Goal: Find specific page/section: Find specific page/section

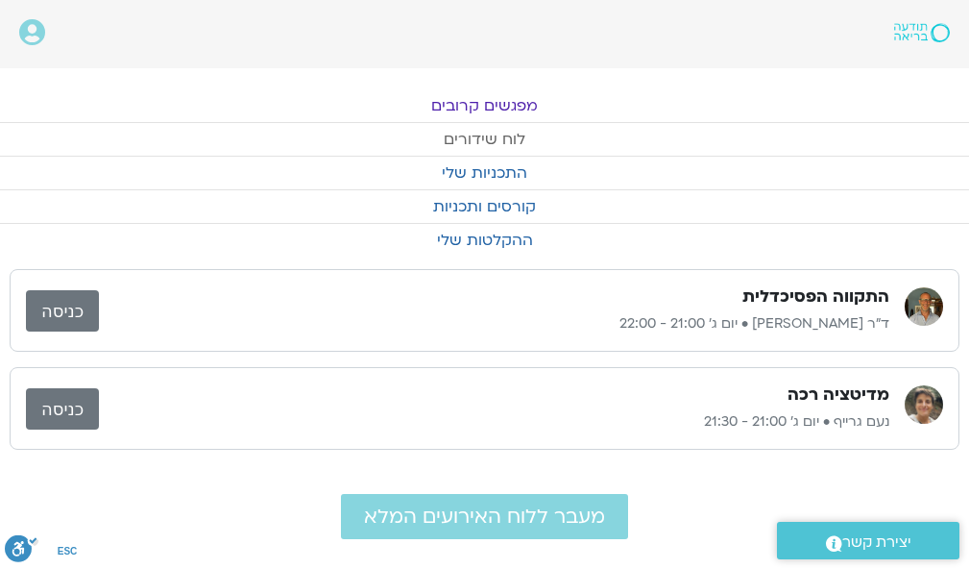
click at [495, 133] on link "לוח שידורים" at bounding box center [484, 139] width 969 height 33
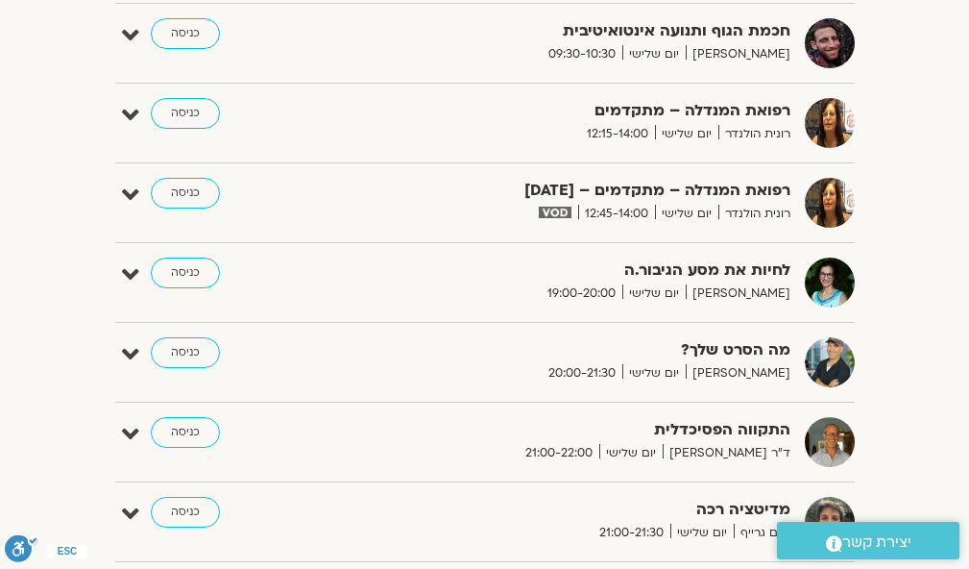
scroll to position [1165, 0]
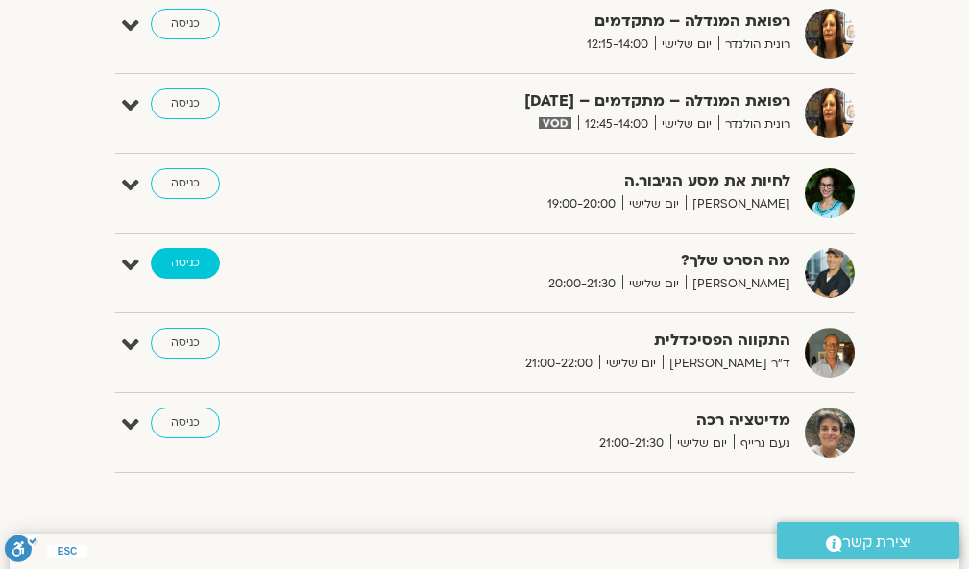
click at [186, 259] on link "כניסה" at bounding box center [185, 263] width 69 height 31
